Goal: Find specific page/section: Find specific page/section

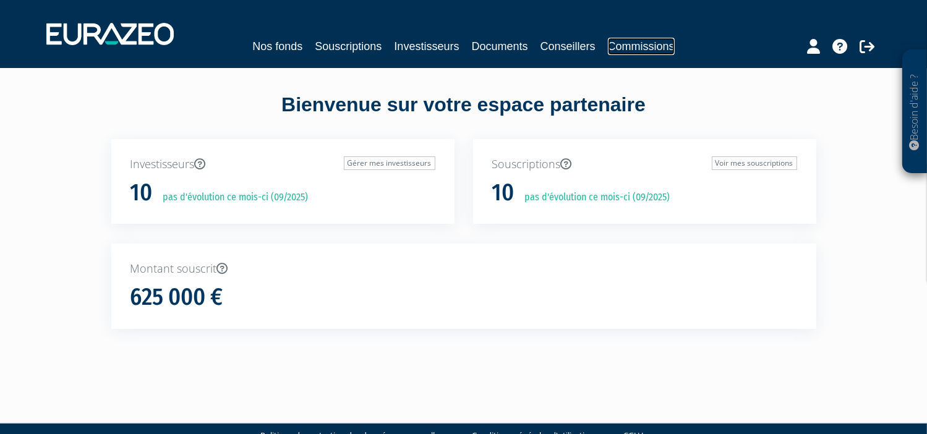
click at [633, 46] on link "Commissions" at bounding box center [641, 46] width 67 height 17
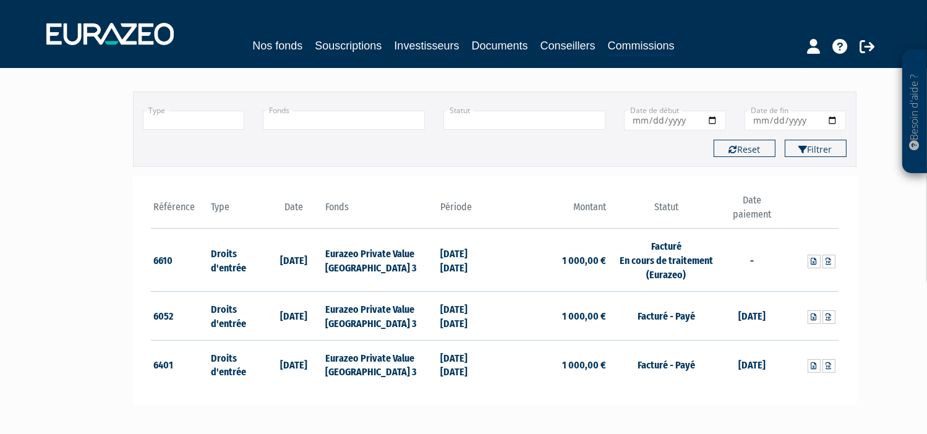
scroll to position [74, 0]
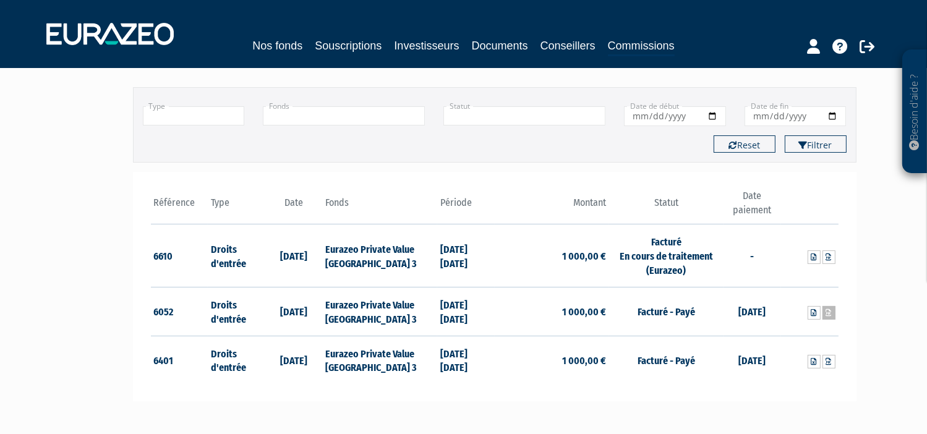
click at [830, 311] on icon at bounding box center [829, 312] width 6 height 7
click at [828, 362] on icon at bounding box center [829, 361] width 6 height 7
click at [160, 45] on div "Nos fonds Souscriptions Investisseurs Documents Conseillers Commissions" at bounding box center [463, 34] width 853 height 46
click at [132, 35] on img at bounding box center [109, 34] width 127 height 22
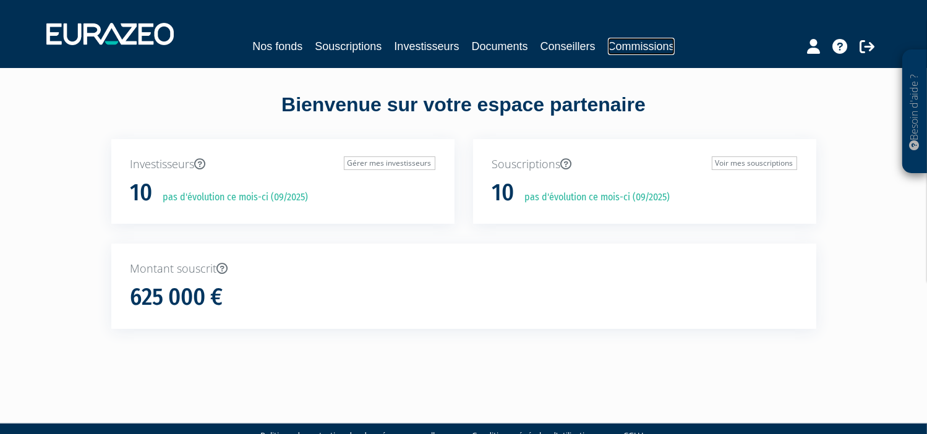
click at [638, 46] on link "Commissions" at bounding box center [641, 46] width 67 height 17
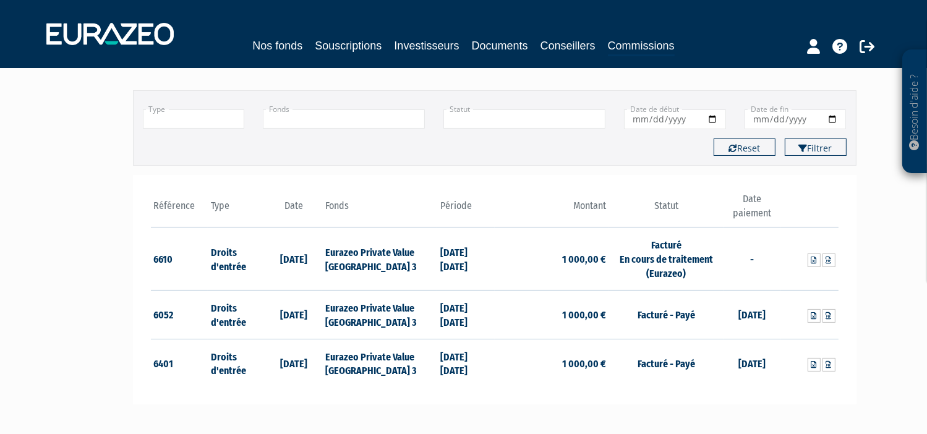
scroll to position [71, 0]
click at [105, 44] on img at bounding box center [109, 34] width 127 height 22
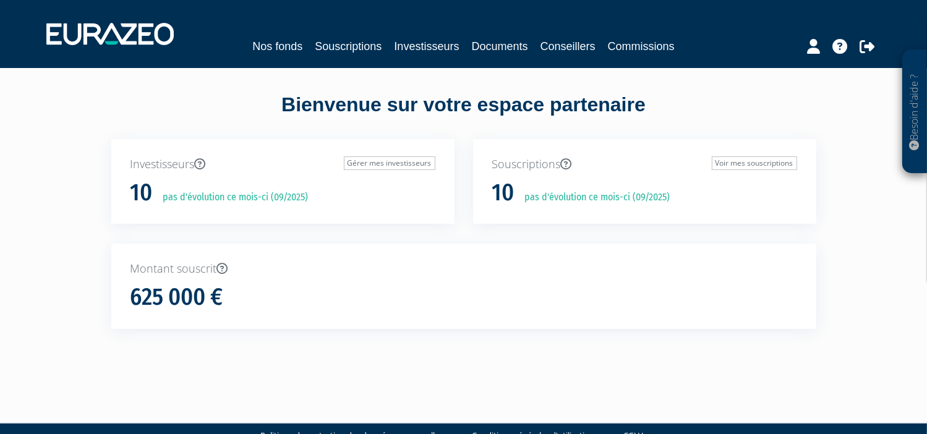
scroll to position [28, 0]
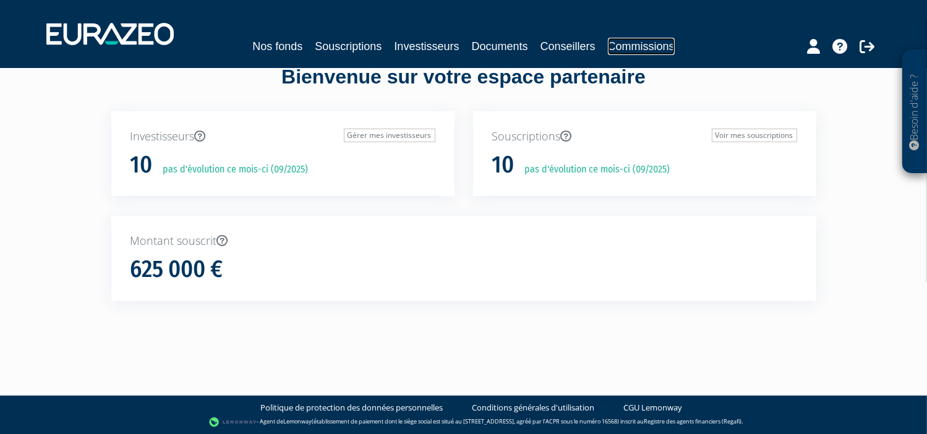
click at [638, 48] on link "Commissions" at bounding box center [641, 46] width 67 height 17
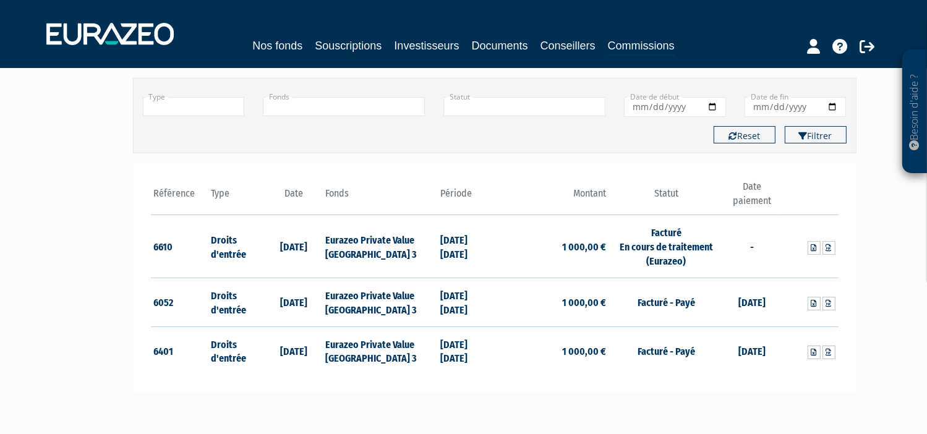
scroll to position [83, 0]
click at [360, 45] on link "Souscriptions" at bounding box center [348, 45] width 67 height 17
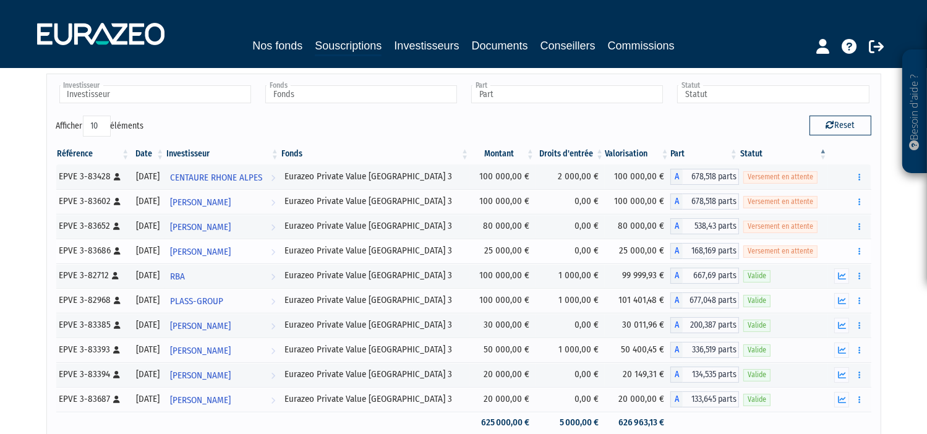
scroll to position [59, 0]
